Goal: Information Seeking & Learning: Learn about a topic

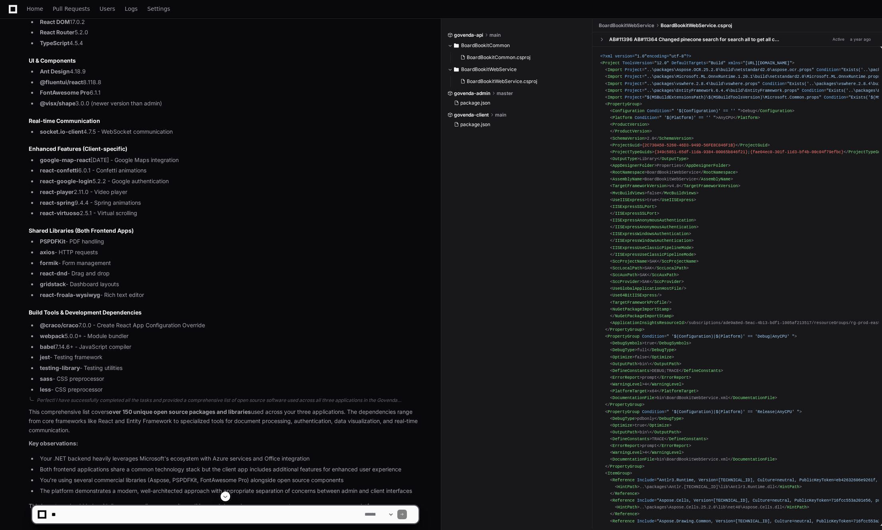
scroll to position [1649, 0]
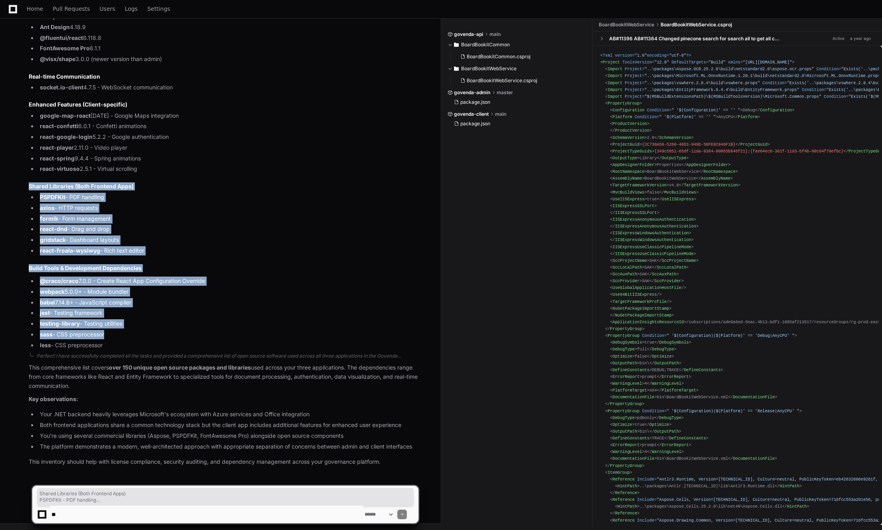
drag, startPoint x: 120, startPoint y: 340, endPoint x: 92, endPoint y: 181, distance: 160.8
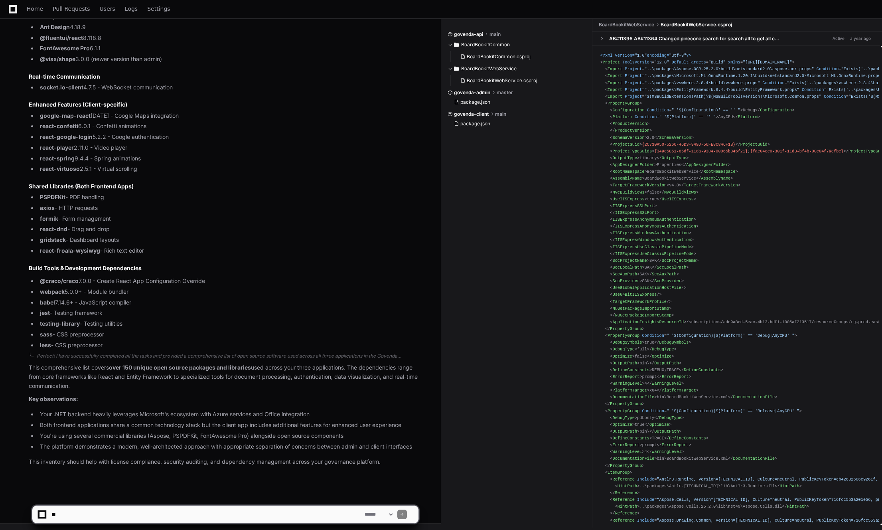
click at [106, 345] on li "less - CSS preprocessor" at bounding box center [228, 345] width 381 height 9
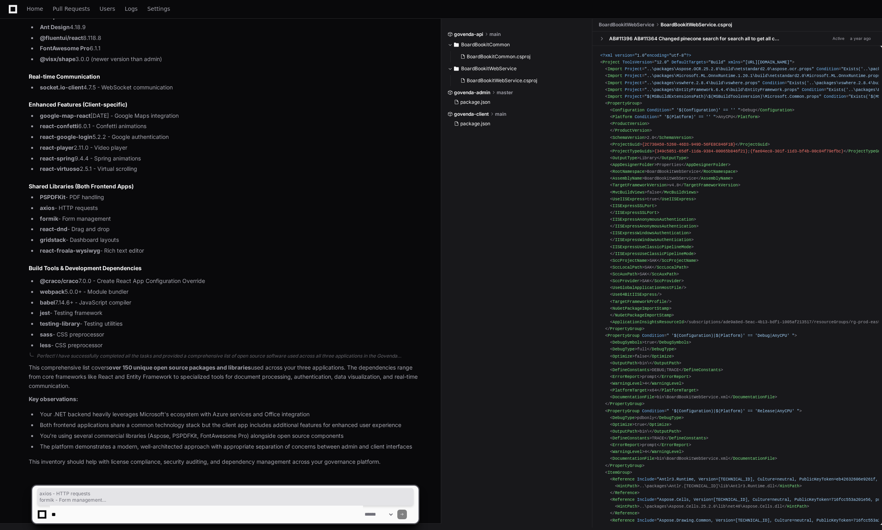
drag, startPoint x: 113, startPoint y: 342, endPoint x: 82, endPoint y: 205, distance: 140.4
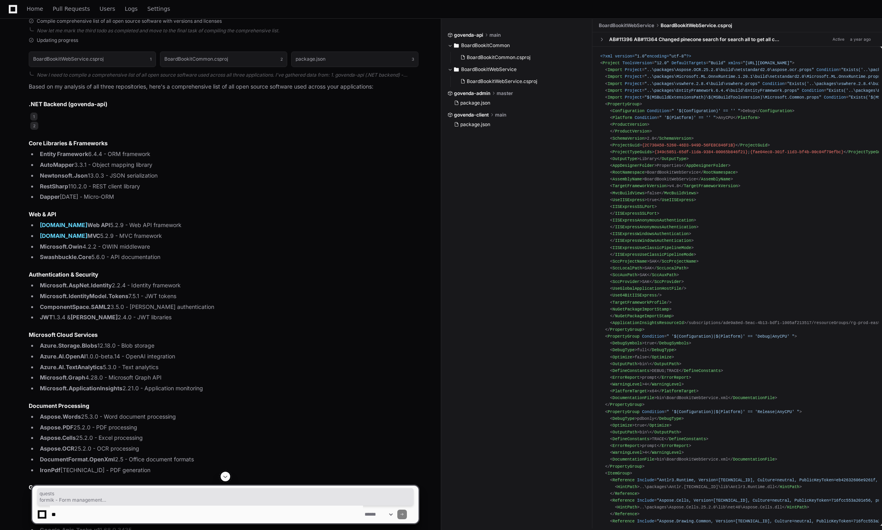
scroll to position [392, 0]
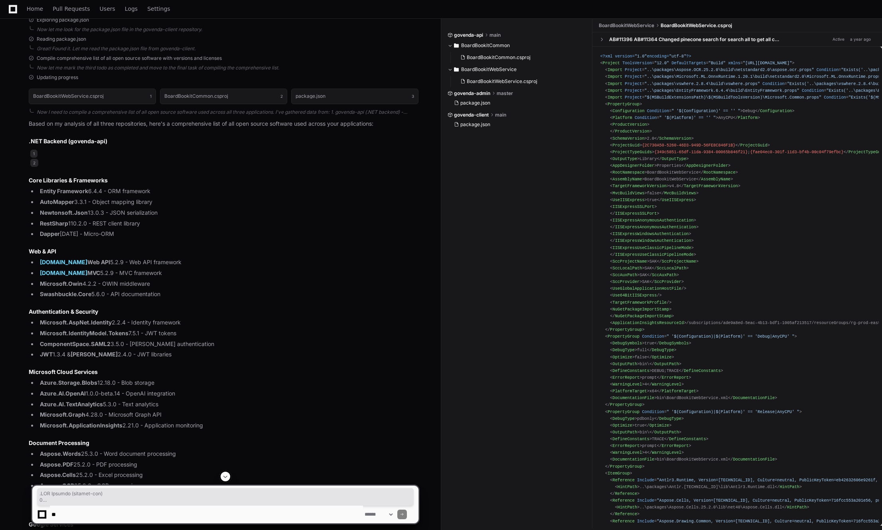
copy article ".NET Backend (govenda-api) 1 2 Core Libraries & Frameworks Entity Framework 6.4…"
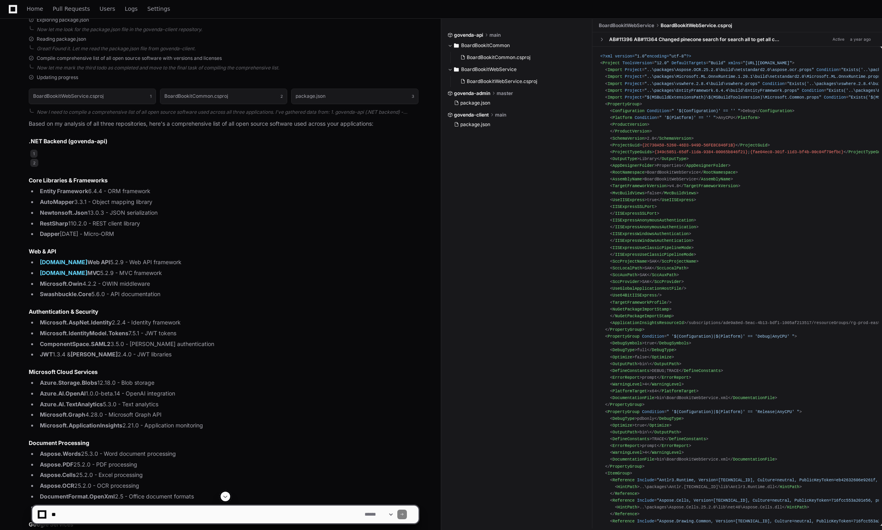
click at [216, 296] on li "Swashbuckle.Core 5.6.0 - API documentation" at bounding box center [228, 294] width 381 height 9
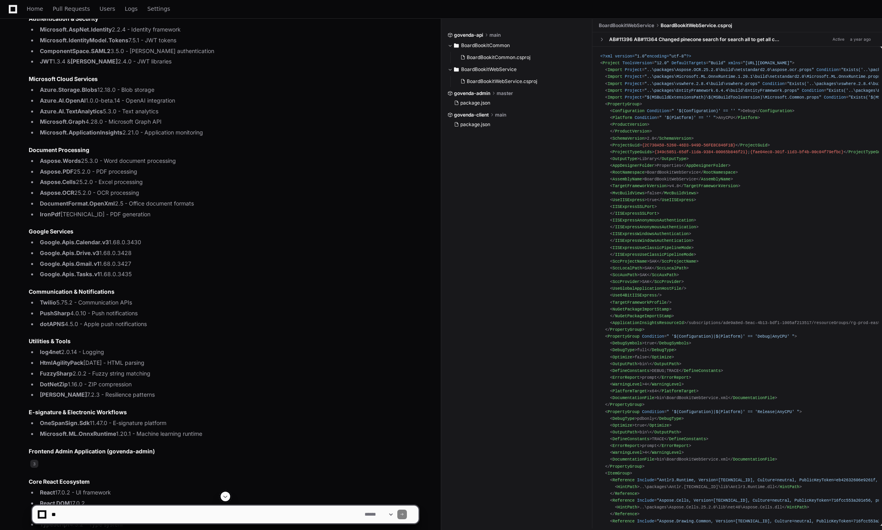
scroll to position [685, 0]
